Goal: Transaction & Acquisition: Purchase product/service

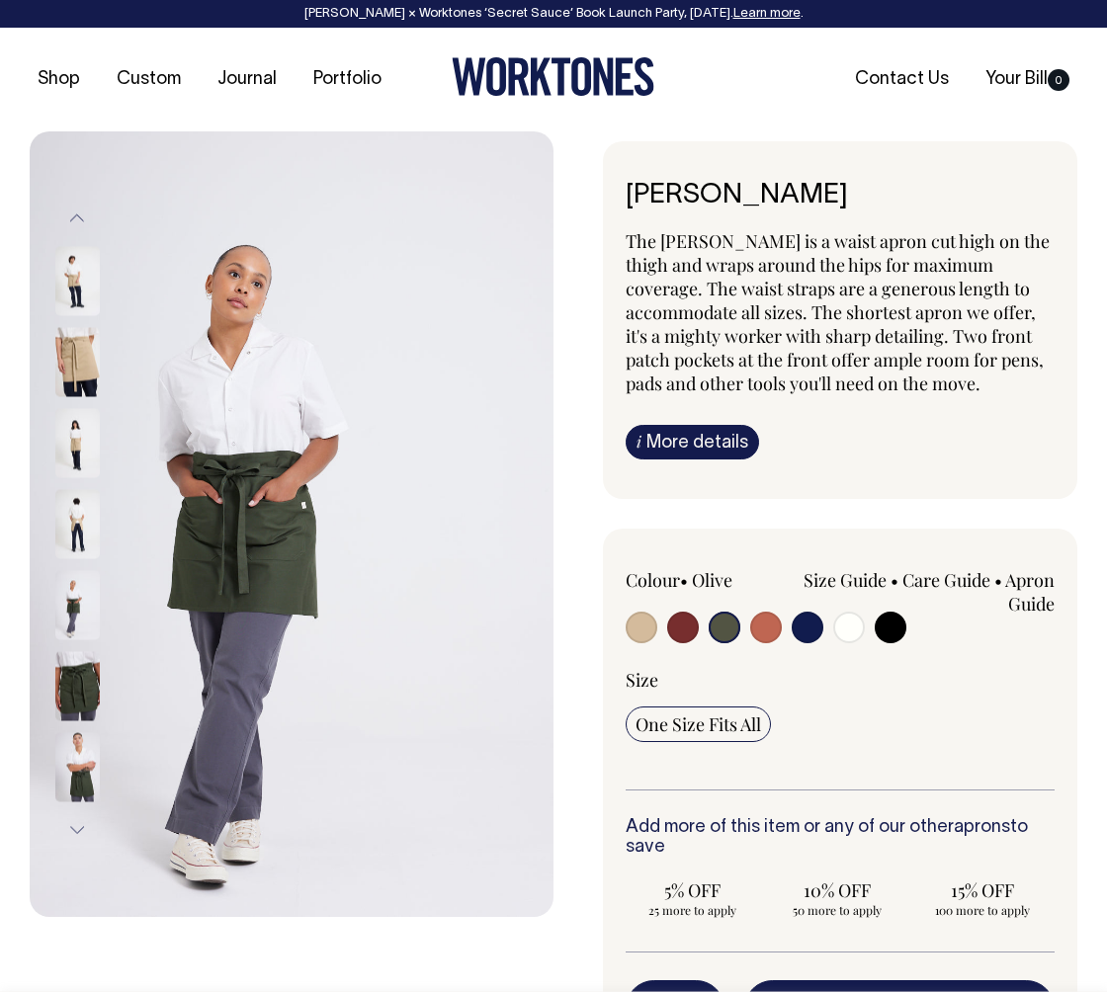
click at [85, 338] on img at bounding box center [77, 362] width 44 height 69
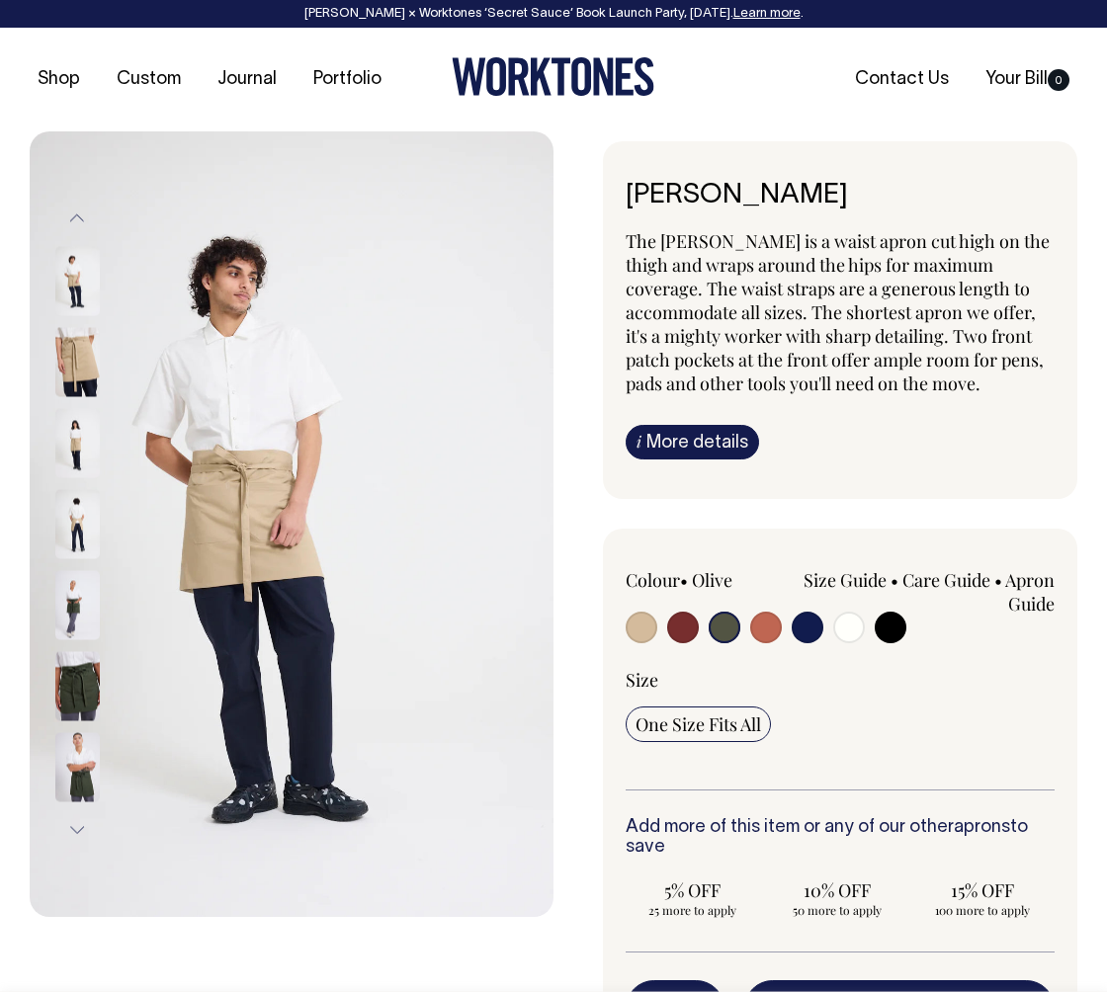
click at [78, 251] on img at bounding box center [77, 281] width 44 height 69
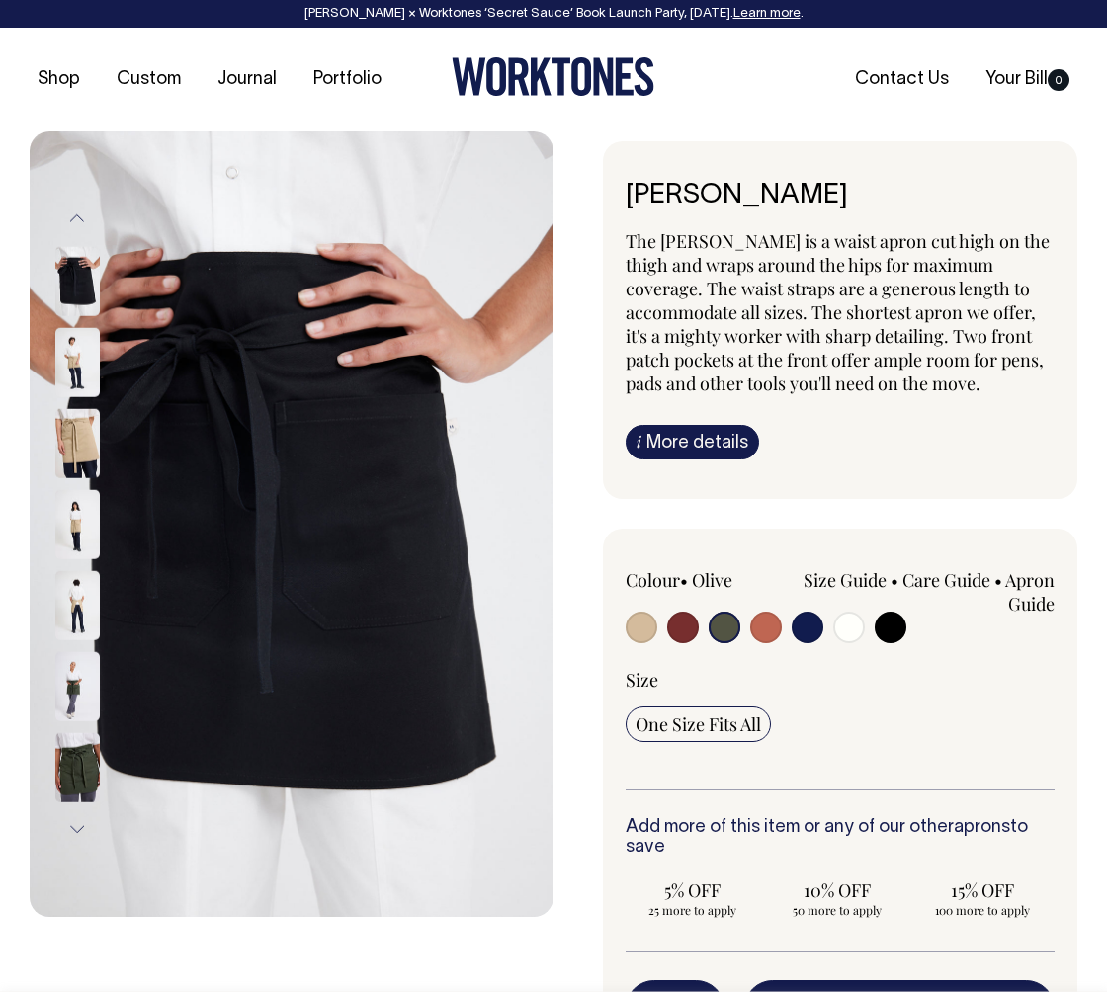
drag, startPoint x: 911, startPoint y: 220, endPoint x: 901, endPoint y: 222, distance: 10.1
click at [910, 220] on div "[PERSON_NAME] The [PERSON_NAME] is a waist apron cut high on the thigh and wrap…" at bounding box center [840, 320] width 474 height 358
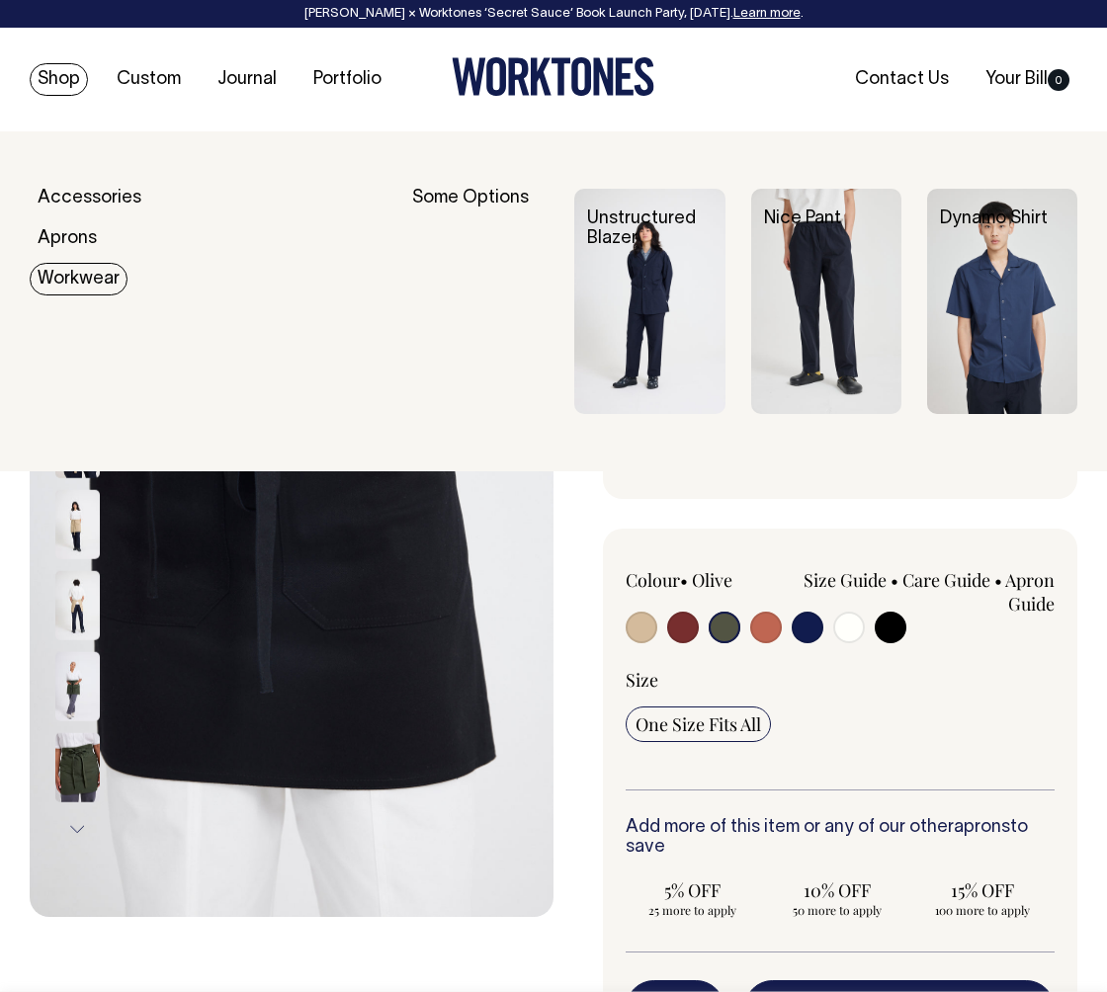
click at [70, 274] on link "Workwear" at bounding box center [79, 279] width 98 height 33
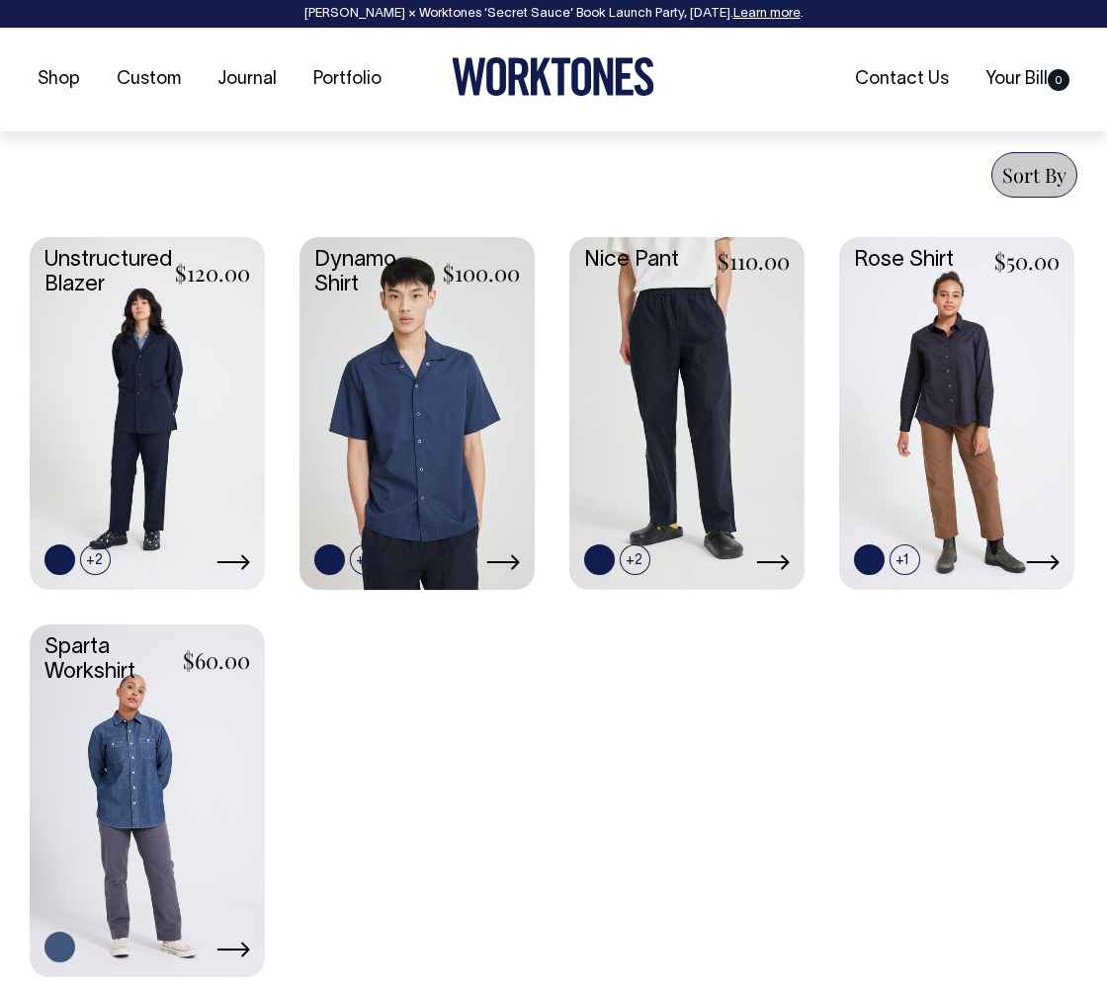
scroll to position [909, 0]
